Goal: Information Seeking & Learning: Learn about a topic

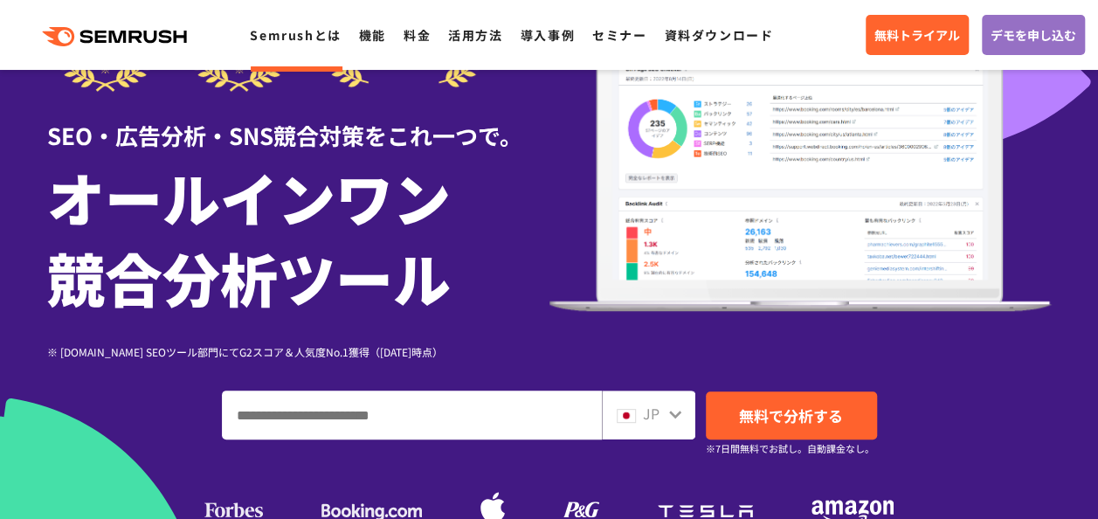
click at [314, 44] on link "Semrushとは" at bounding box center [295, 34] width 91 height 17
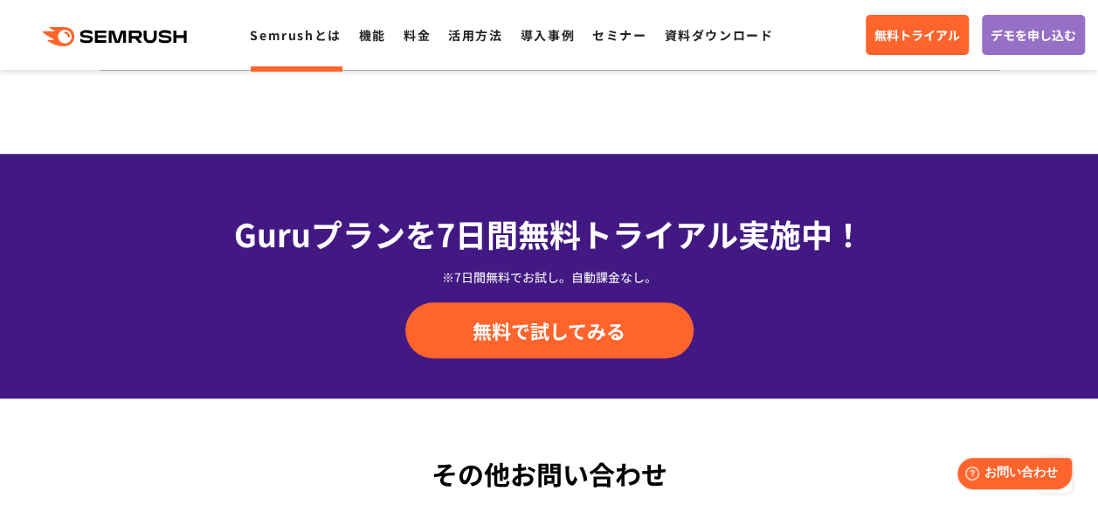
scroll to position [3809, 0]
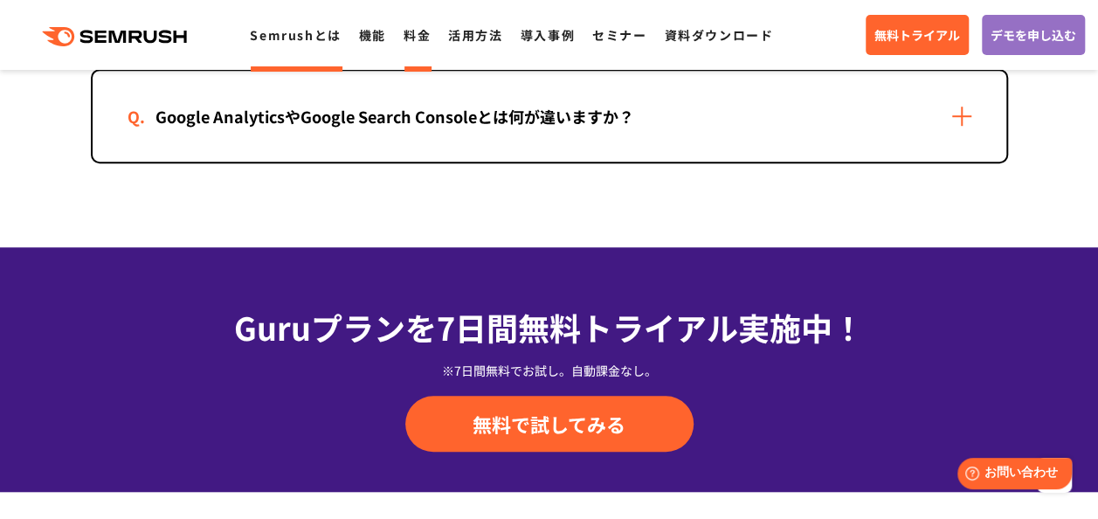
click at [423, 45] on li "料金" at bounding box center [417, 35] width 27 height 23
click at [416, 46] on div ".cls {fill: #FF642D;} .cls {fill: #FF642D;} Semrushとは 機能 料金 活用方法 導入事例 セミナー 資料ダウ…" at bounding box center [549, 35] width 1098 height 52
click at [374, 40] on link "機能" at bounding box center [372, 34] width 27 height 17
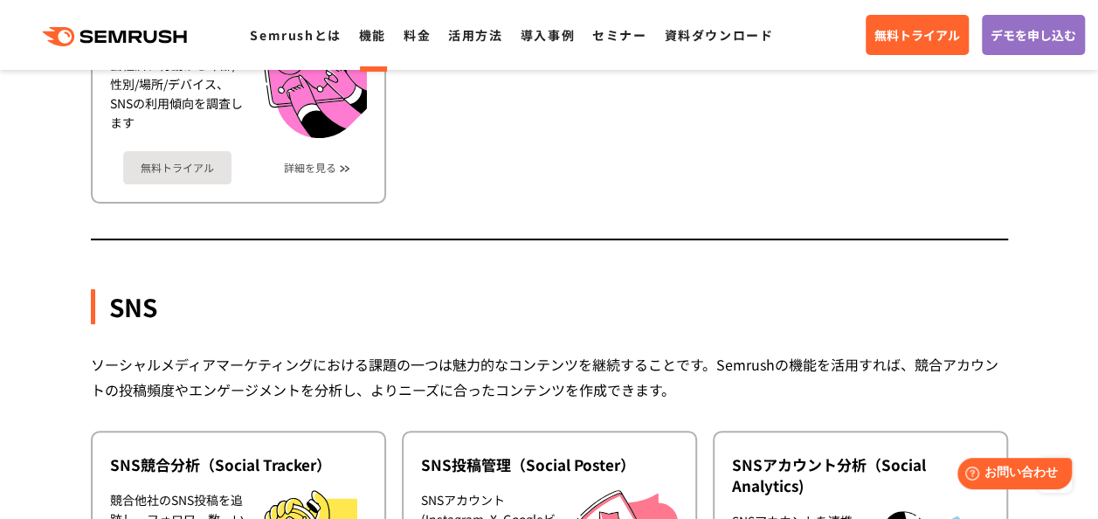
scroll to position [3490, 0]
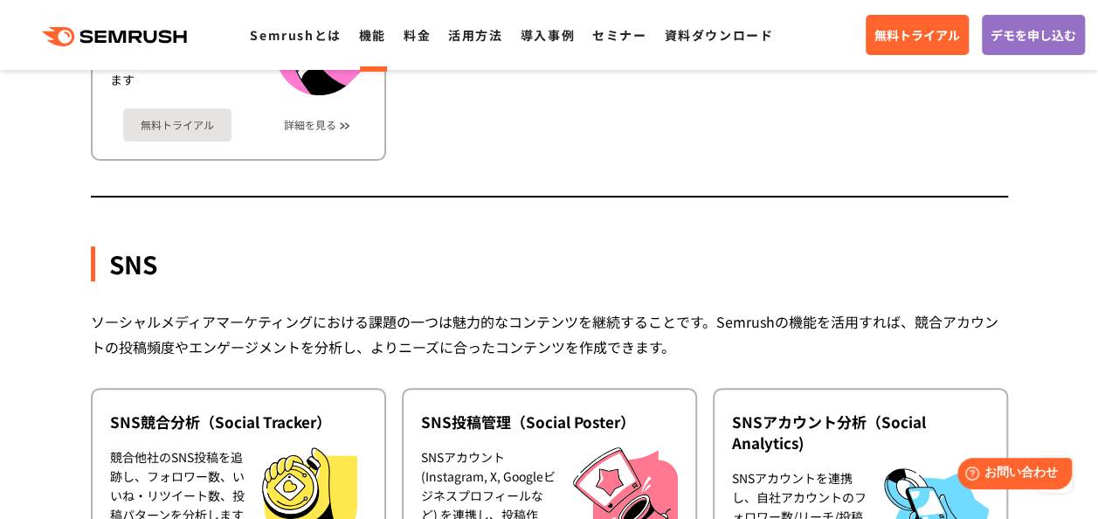
click at [420, 48] on div ".cls {fill: #FF642D;} .cls {fill: #FF642D;} Semrushとは 機能 料金 活用方法 導入事例 セミナー 資料ダウ…" at bounding box center [549, 35] width 1098 height 52
drag, startPoint x: 420, startPoint y: 48, endPoint x: 416, endPoint y: 35, distance: 13.8
click at [416, 35] on link "料金" at bounding box center [417, 34] width 27 height 17
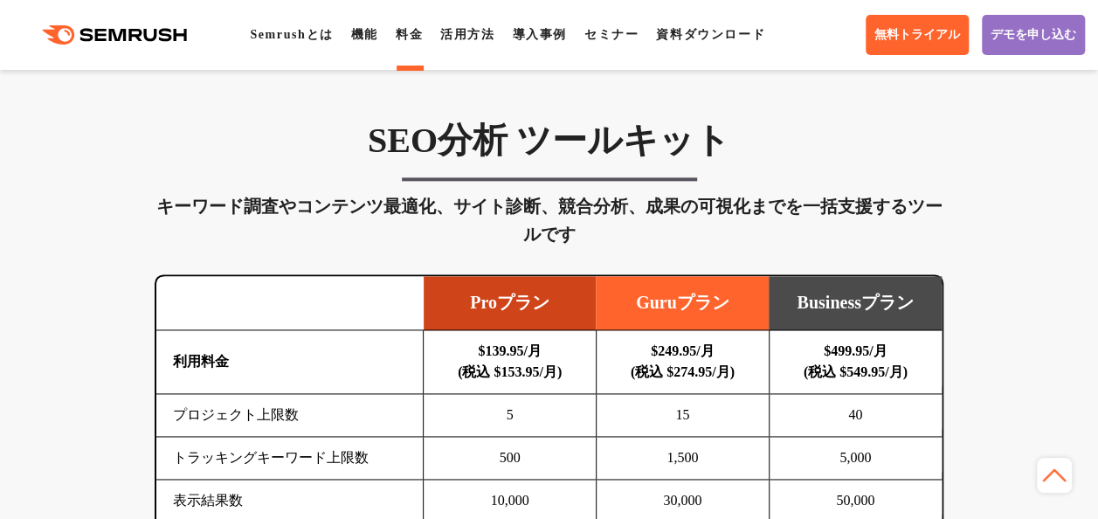
scroll to position [1039, 0]
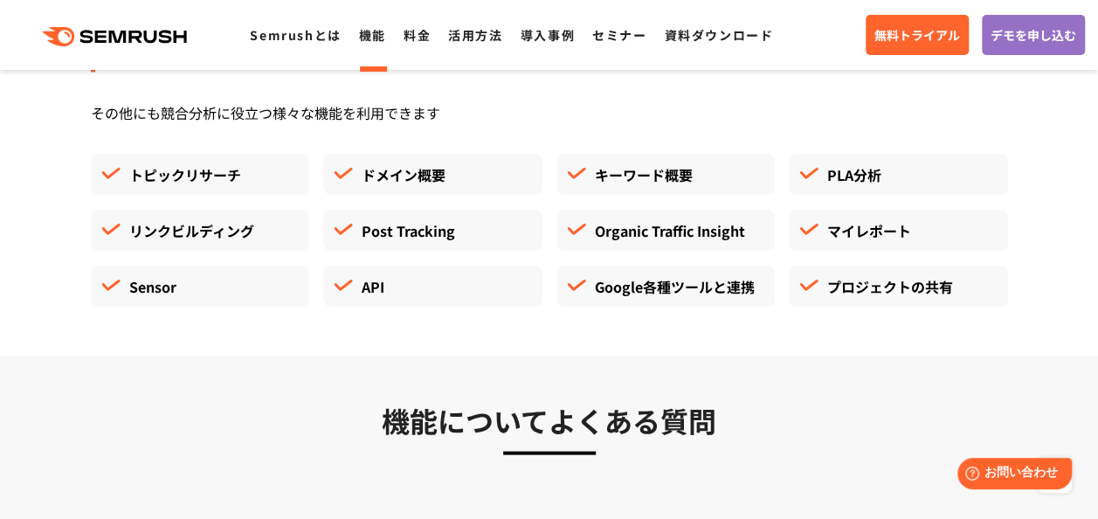
scroll to position [4883, 0]
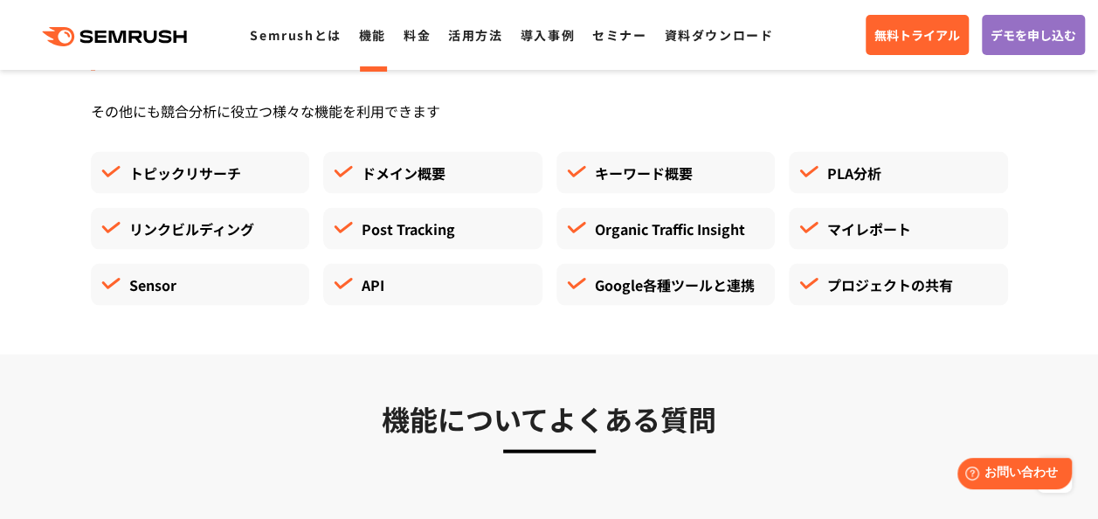
click at [825, 413] on h3 "機能についてよくある質問" at bounding box center [549, 418] width 917 height 44
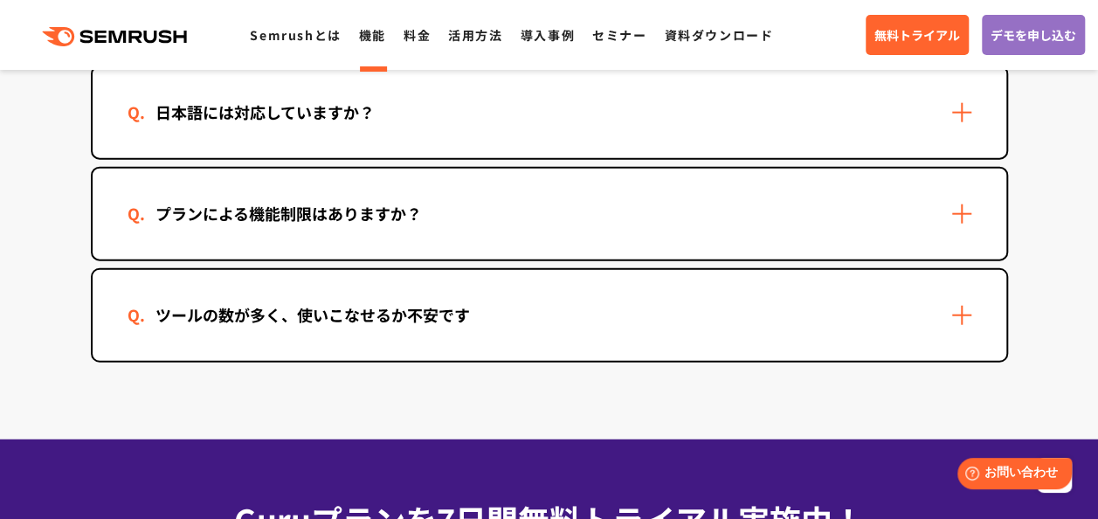
scroll to position [5344, 0]
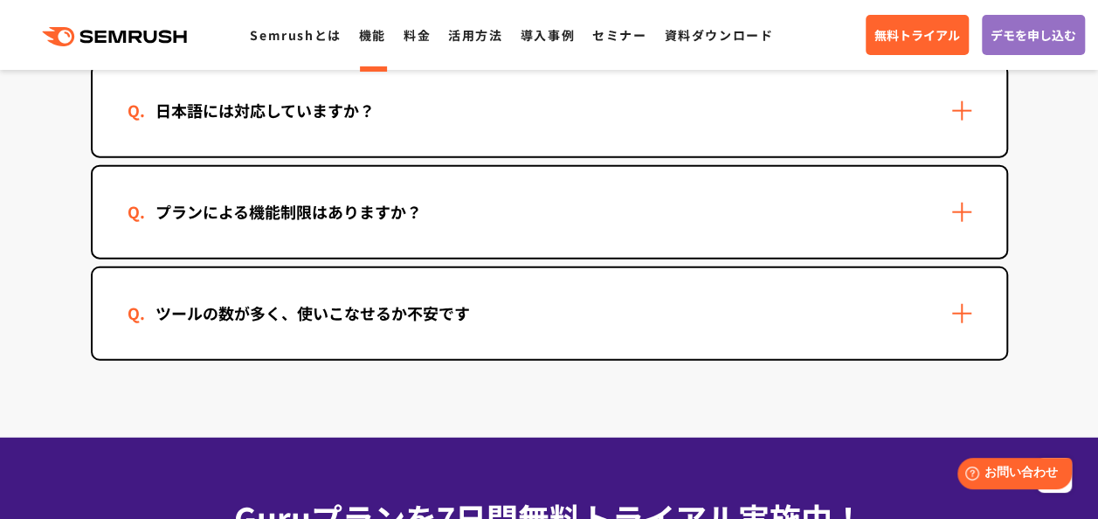
click at [711, 325] on div "ツールの数が多く、使いこなせるか不安です" at bounding box center [550, 313] width 914 height 91
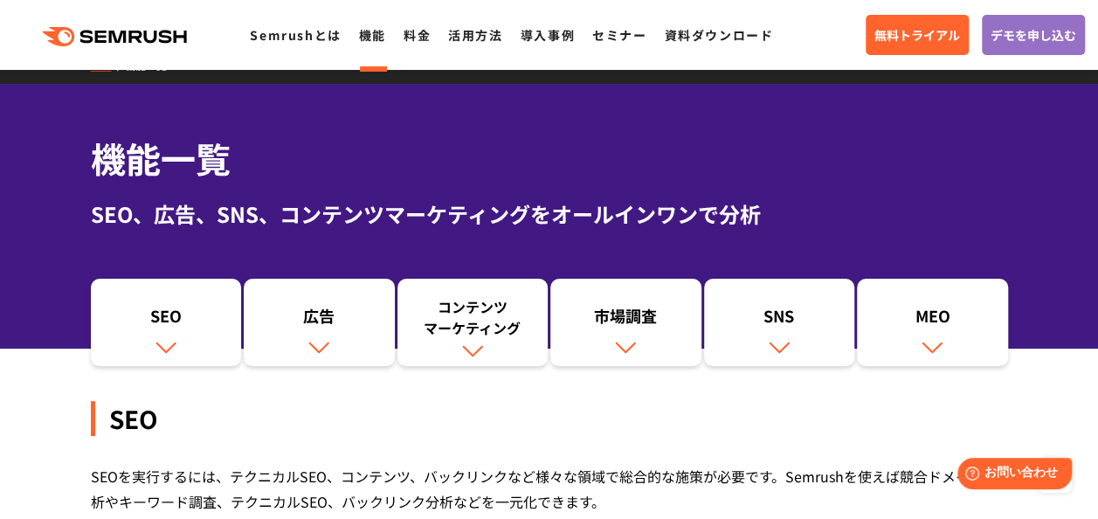
scroll to position [0, 0]
